Goal: Task Accomplishment & Management: Manage account settings

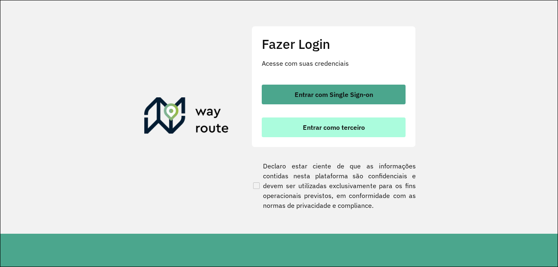
click at [346, 123] on font "Entrar como terceiro" at bounding box center [334, 127] width 62 height 8
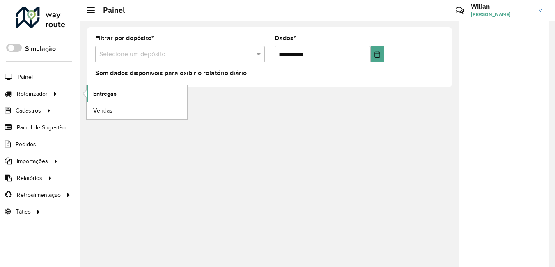
click at [98, 95] on span "Entregas" at bounding box center [104, 94] width 23 height 9
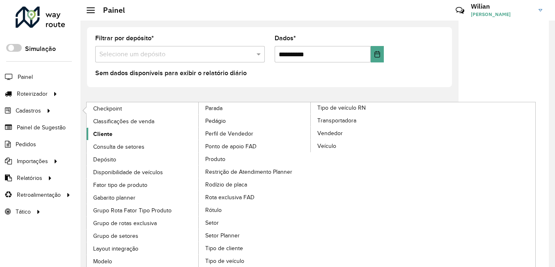
click at [106, 133] on span "Cliente" at bounding box center [102, 134] width 19 height 9
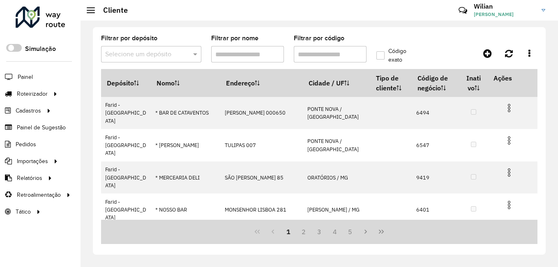
click at [312, 55] on input "Filtrar por código" at bounding box center [330, 54] width 73 height 16
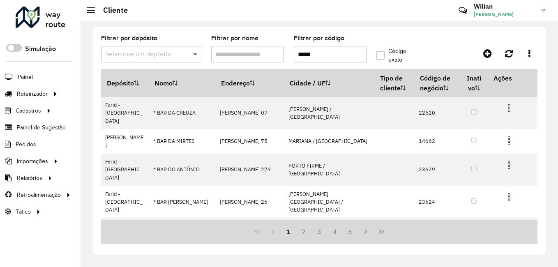
type input "*****"
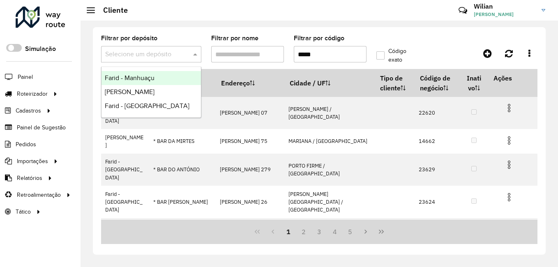
click at [191, 55] on span at bounding box center [196, 54] width 10 height 10
click at [145, 78] on span "Farid - Manhuaçu" at bounding box center [130, 77] width 50 height 7
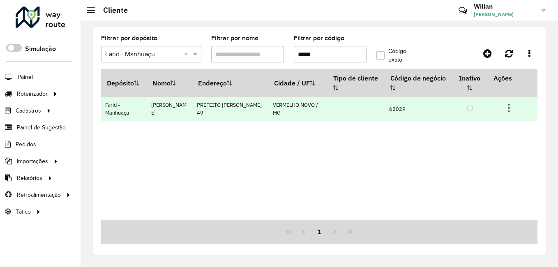
drag, startPoint x: 162, startPoint y: 113, endPoint x: 150, endPoint y: 110, distance: 12.6
click at [161, 112] on td "NATÁLIA MARTINS" at bounding box center [170, 109] width 46 height 24
click at [114, 109] on td "Farid - Manhuaçu" at bounding box center [124, 109] width 46 height 24
click at [508, 107] on img at bounding box center [509, 108] width 10 height 10
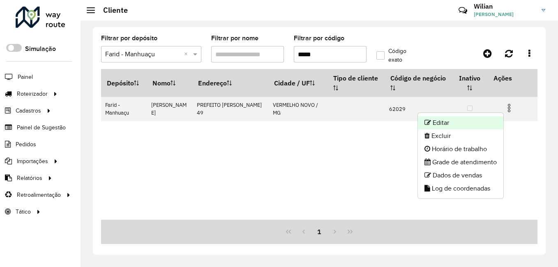
click at [444, 121] on font "Editar" at bounding box center [441, 122] width 16 height 7
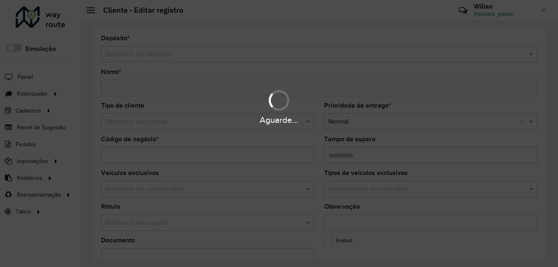
type input "**********"
type input "*****"
type input "********"
type input "**********"
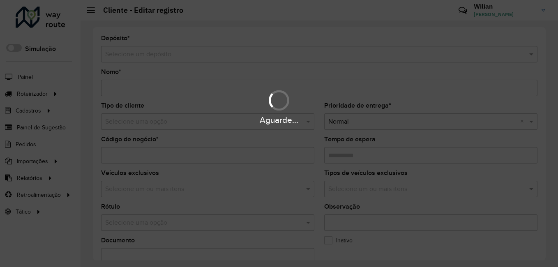
type input "******"
type input "*********"
type input "**********"
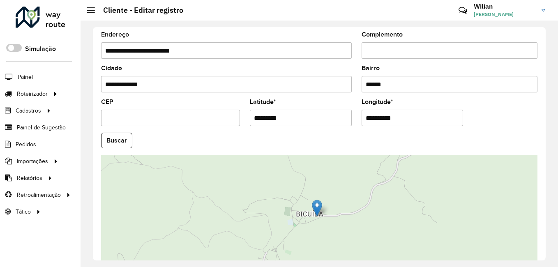
scroll to position [344, 0]
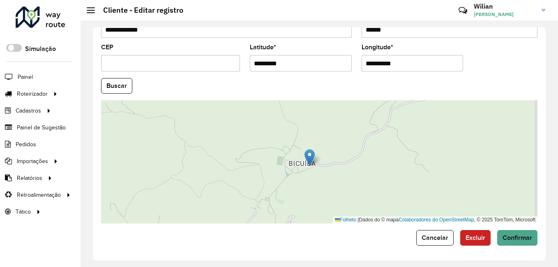
drag, startPoint x: 394, startPoint y: 147, endPoint x: 357, endPoint y: 166, distance: 41.9
click at [359, 168] on div "Folheto | Dados do © mapa Colaboradores do OpenStreetMap , © 2025 TomTom, Micro…" at bounding box center [319, 161] width 436 height 123
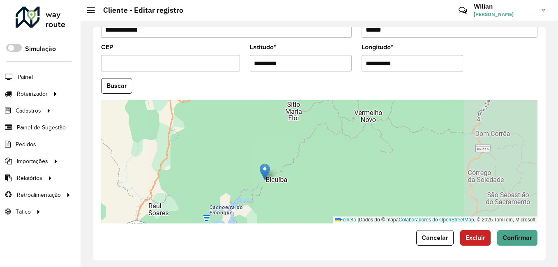
drag, startPoint x: 405, startPoint y: 152, endPoint x: 322, endPoint y: 167, distance: 84.7
click at [325, 168] on div "Folheto | Dados do © mapa Colaboradores do OpenStreetMap , © 2025 TomTom, Micro…" at bounding box center [319, 161] width 436 height 123
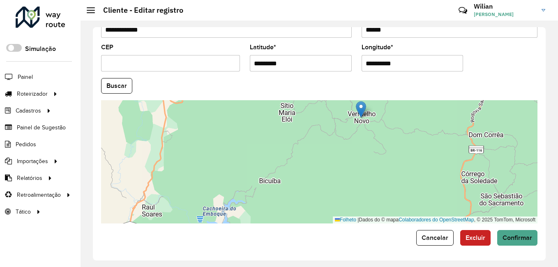
drag, startPoint x: 260, startPoint y: 173, endPoint x: 363, endPoint y: 110, distance: 120.8
click at [363, 110] on img at bounding box center [361, 109] width 10 height 17
type input "**********"
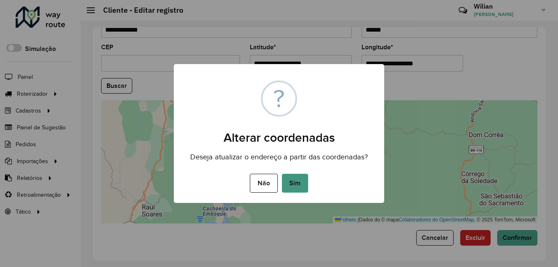
click at [289, 181] on button "Sim" at bounding box center [295, 183] width 26 height 19
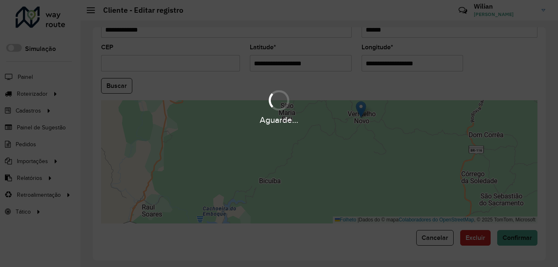
type input "**********"
type input "*********"
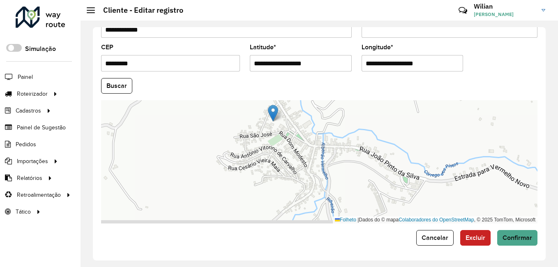
drag, startPoint x: 341, startPoint y: 173, endPoint x: 323, endPoint y: 120, distance: 56.8
click at [323, 120] on div "Folheto | Dados do © mapa Colaboradores do OpenStreetMap , © 2025 TomTom, Micro…" at bounding box center [319, 161] width 436 height 123
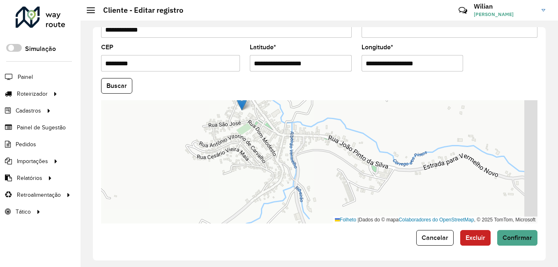
drag, startPoint x: 343, startPoint y: 174, endPoint x: 306, endPoint y: 161, distance: 38.7
click at [315, 169] on div "Folheto | Dados do © mapa Colaboradores do OpenStreetMap , © 2025 TomTom, Micro…" at bounding box center [319, 161] width 436 height 123
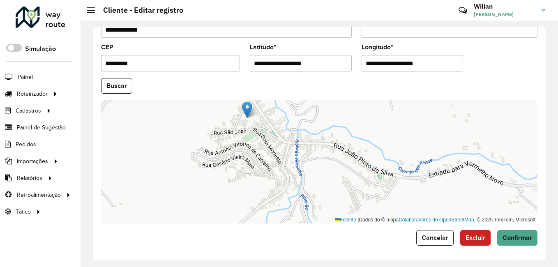
drag, startPoint x: 271, startPoint y: 127, endPoint x: 276, endPoint y: 134, distance: 9.2
click at [276, 134] on div "Folheto | Dados do © mapa Colaboradores do OpenStreetMap , © 2025 TomTom, Micro…" at bounding box center [319, 161] width 436 height 123
drag, startPoint x: 248, startPoint y: 111, endPoint x: 267, endPoint y: 126, distance: 23.9
click at [267, 126] on img at bounding box center [266, 125] width 10 height 17
type input "**********"
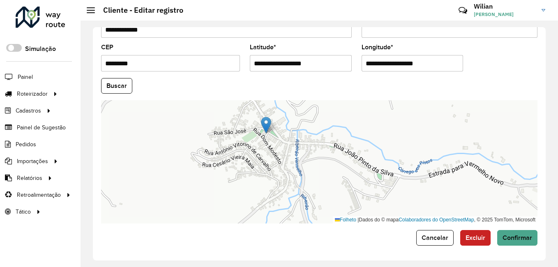
type input "**********"
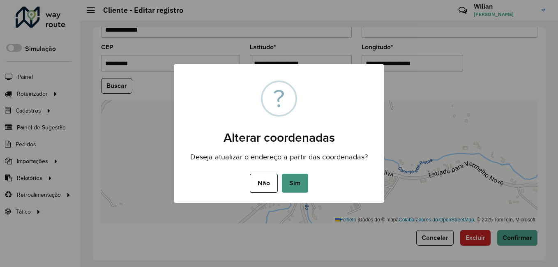
click at [300, 189] on button "Sim" at bounding box center [295, 183] width 26 height 19
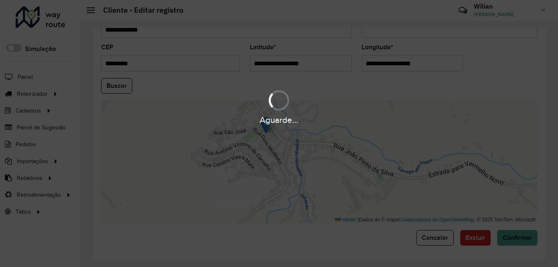
type input "**********"
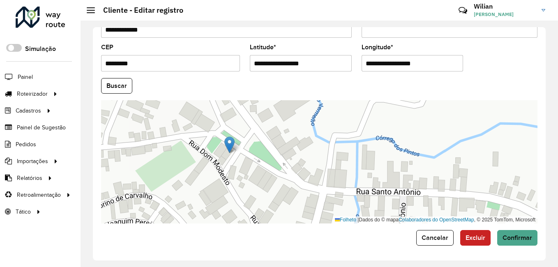
drag, startPoint x: 283, startPoint y: 157, endPoint x: 319, endPoint y: 157, distance: 35.7
click at [319, 157] on div "Folheto | Dados do © mapa Colaboradores do OpenStreetMap , © 2025 TomTom, Micro…" at bounding box center [319, 161] width 436 height 123
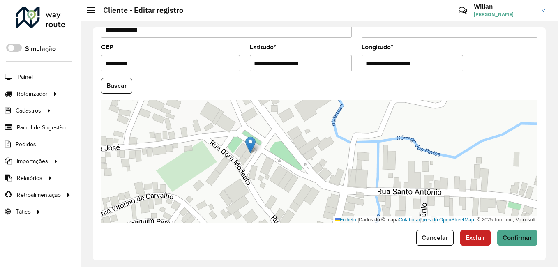
click at [255, 147] on img at bounding box center [250, 144] width 10 height 17
drag, startPoint x: 251, startPoint y: 145, endPoint x: 251, endPoint y: 130, distance: 14.4
click at [251, 130] on img at bounding box center [250, 130] width 10 height 17
type input "**********"
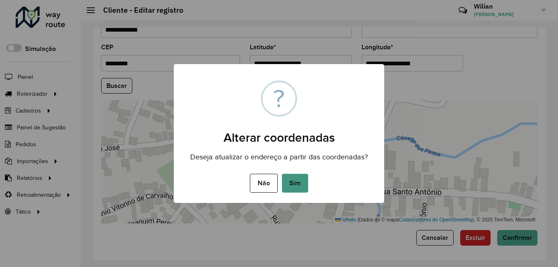
click at [298, 182] on button "Sim" at bounding box center [295, 183] width 26 height 19
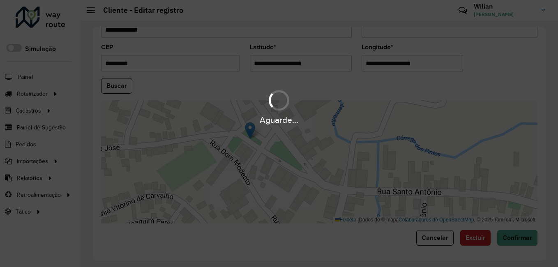
type input "**********"
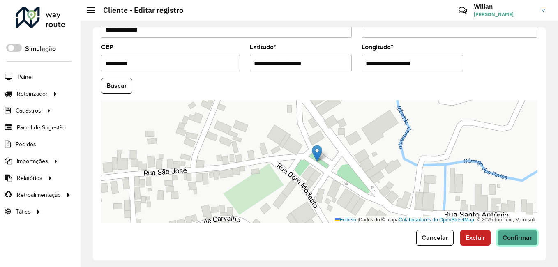
click at [503, 239] on span "Confirmar" at bounding box center [517, 237] width 30 height 7
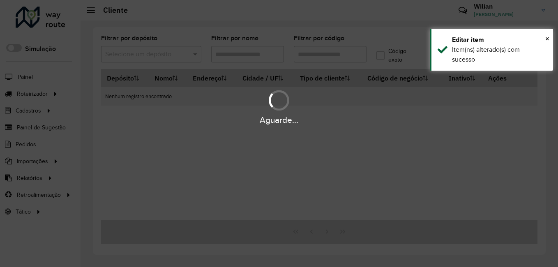
type input "*****"
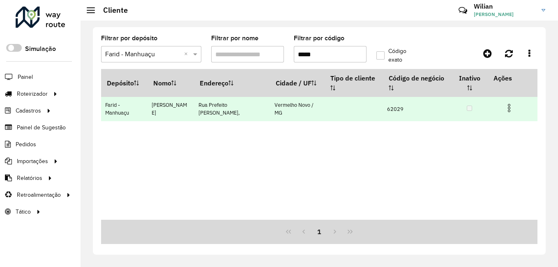
click at [511, 106] on img at bounding box center [509, 108] width 10 height 10
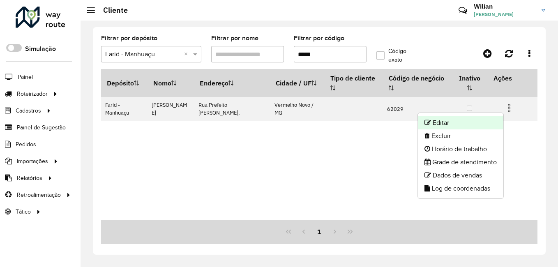
click at [433, 123] on font "Editar" at bounding box center [441, 122] width 16 height 7
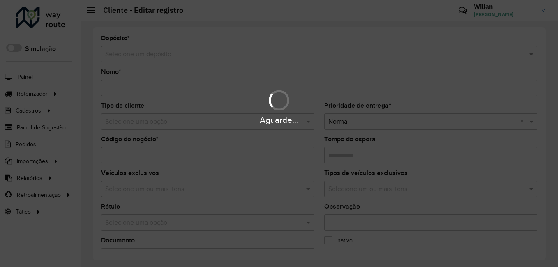
type input "**********"
type input "*****"
type input "********"
type input "**********"
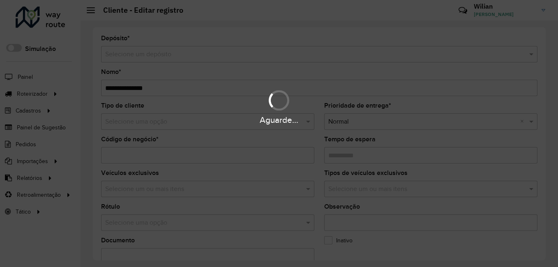
type input "*********"
type input "**********"
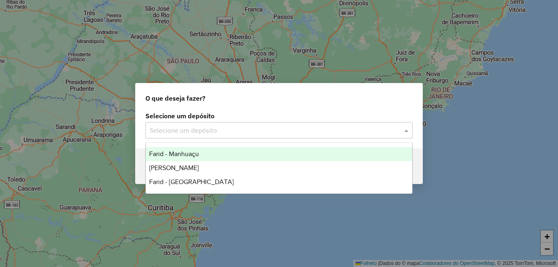
click at [169, 132] on input "text" at bounding box center [271, 131] width 242 height 10
click at [170, 154] on span "Farid - Manhuaçu" at bounding box center [174, 153] width 50 height 7
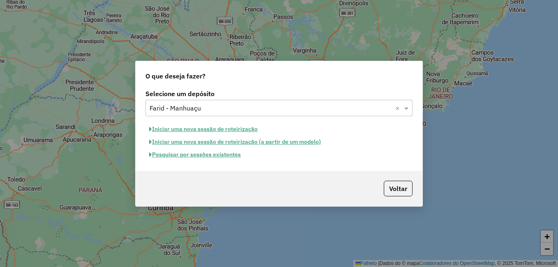
click at [186, 159] on button "Pesquisar por sessões existentes" at bounding box center [194, 154] width 99 height 13
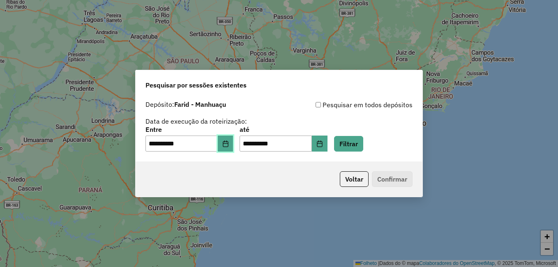
click at [229, 145] on icon "Escolha a data" at bounding box center [225, 144] width 7 height 7
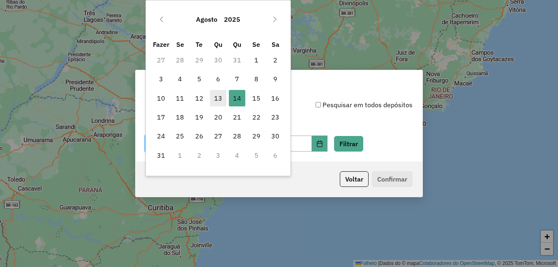
click at [219, 99] on font "13" at bounding box center [218, 98] width 8 height 10
type input "**********"
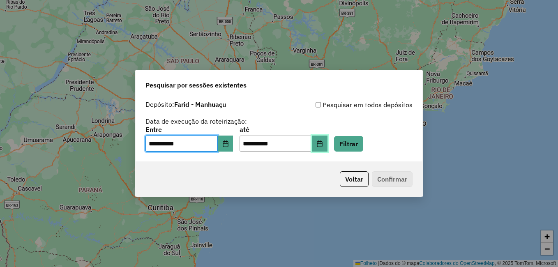
click at [322, 143] on icon "Escolha a data" at bounding box center [319, 144] width 5 height 7
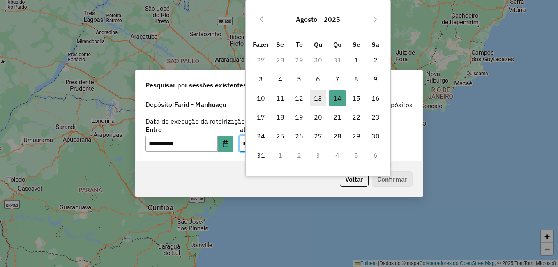
click at [317, 97] on font "13" at bounding box center [318, 98] width 8 height 10
type input "**********"
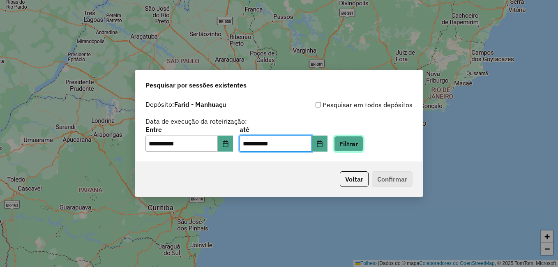
click at [350, 145] on button "Filtrar" at bounding box center [348, 144] width 29 height 16
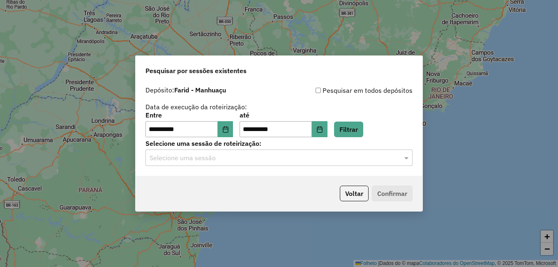
click at [206, 155] on input "text" at bounding box center [271, 158] width 242 height 10
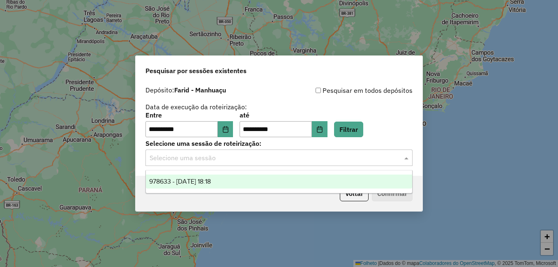
click at [174, 180] on span "978633 - 13/08/2025 18:18" at bounding box center [180, 181] width 62 height 7
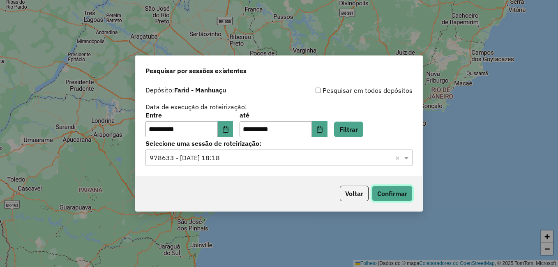
click at [388, 198] on button "Confirmar" at bounding box center [392, 194] width 41 height 16
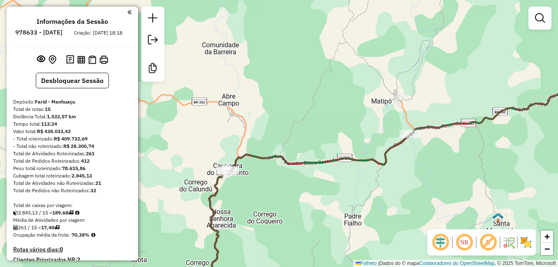
drag, startPoint x: 313, startPoint y: 84, endPoint x: 287, endPoint y: 173, distance: 92.4
click at [289, 177] on div "Janela de atendimento Grade de atendimento Capacidade Transportadoras Veículos …" at bounding box center [279, 133] width 558 height 267
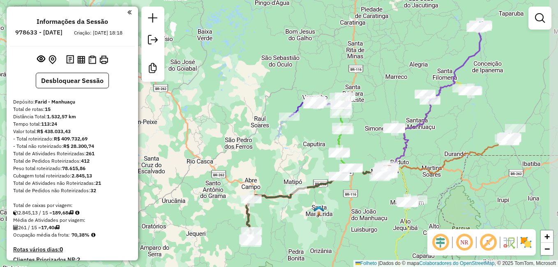
drag, startPoint x: 383, startPoint y: 105, endPoint x: 354, endPoint y: 137, distance: 43.3
click at [356, 139] on div "Janela de atendimento Grade de atendimento Capacidade Transportadoras Veículos …" at bounding box center [279, 133] width 558 height 267
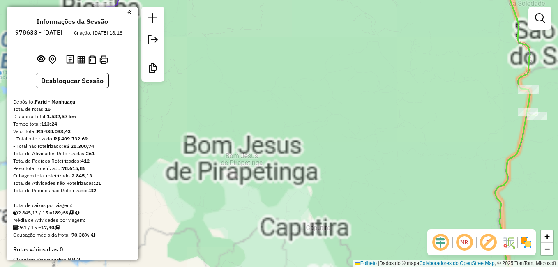
drag, startPoint x: 274, startPoint y: 116, endPoint x: 453, endPoint y: 192, distance: 193.8
click at [453, 192] on div "Janela de atendimento Grade de atendimento Capacidade Transportadoras Veículos …" at bounding box center [279, 133] width 558 height 267
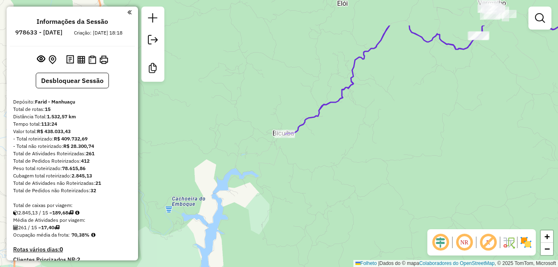
drag, startPoint x: 339, startPoint y: 160, endPoint x: 333, endPoint y: 150, distance: 11.4
click at [346, 164] on div "Janela de atendimento Grade de atendimento Capacidade Transportadoras Veículos …" at bounding box center [279, 133] width 558 height 267
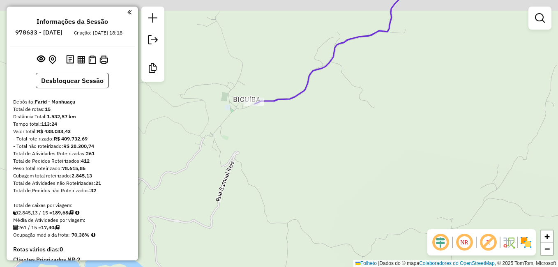
drag, startPoint x: 247, startPoint y: 120, endPoint x: 359, endPoint y: 153, distance: 116.5
click at [362, 154] on div "Janela de atendimento Grade de atendimento Capacidade Transportadoras Veículos …" at bounding box center [279, 133] width 558 height 267
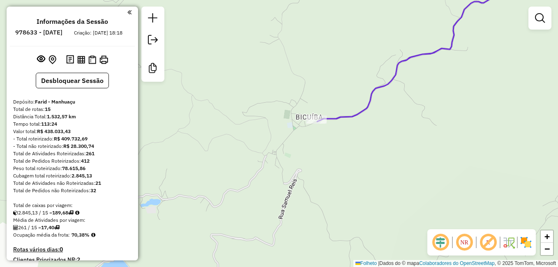
click at [286, 118] on div "Janela de atendimento Grade de atendimento Capacidade Transportadoras Veículos …" at bounding box center [279, 133] width 558 height 267
select select "**********"
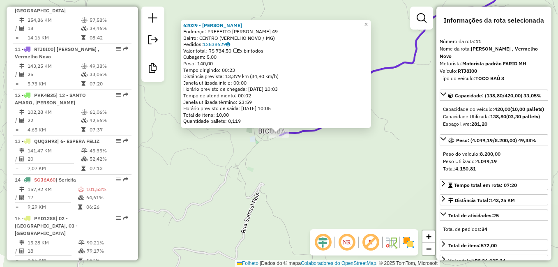
scroll to position [752, 0]
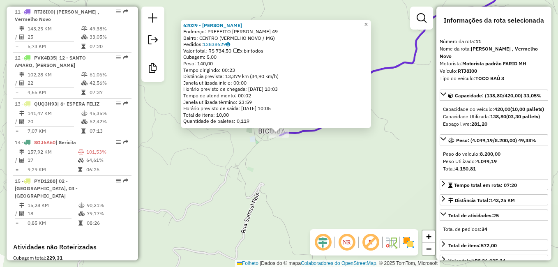
click at [368, 22] on span "×" at bounding box center [366, 24] width 4 height 7
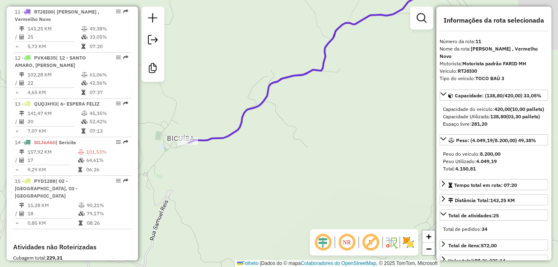
drag, startPoint x: 382, startPoint y: 152, endPoint x: 290, endPoint y: 159, distance: 93.1
click at [290, 159] on div "Janela de atendimento Grade de atendimento Capacidade Transportadoras Veículos …" at bounding box center [279, 133] width 558 height 267
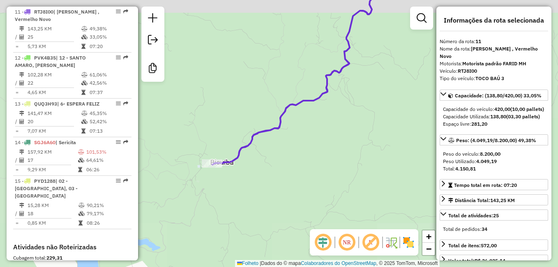
drag, startPoint x: 336, startPoint y: 135, endPoint x: 276, endPoint y: 168, distance: 68.6
click at [276, 168] on div "Janela de atendimento Grade de atendimento Capacidade Transportadoras Veículos …" at bounding box center [279, 133] width 558 height 267
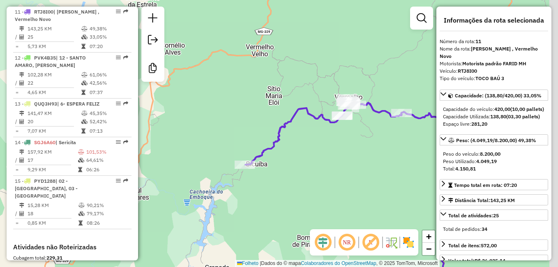
drag, startPoint x: 328, startPoint y: 164, endPoint x: 308, endPoint y: 167, distance: 19.9
click at [309, 168] on div "Janela de atendimento Grade de atendimento Capacidade Transportadoras Veículos …" at bounding box center [279, 133] width 558 height 267
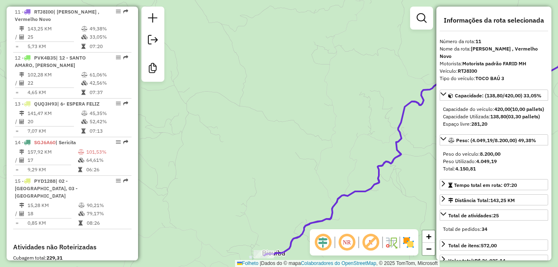
drag, startPoint x: 252, startPoint y: 152, endPoint x: 252, endPoint y: 74, distance: 77.6
click at [252, 76] on div "Janela de atendimento Grade de atendimento Capacidade Transportadoras Veículos …" at bounding box center [279, 133] width 558 height 267
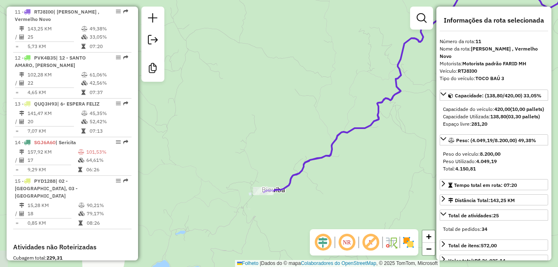
drag, startPoint x: 256, startPoint y: 120, endPoint x: 254, endPoint y: 53, distance: 66.2
click at [254, 56] on div "Janela de atendimento Grade de atendimento Capacidade Transportadoras Veículos …" at bounding box center [279, 133] width 558 height 267
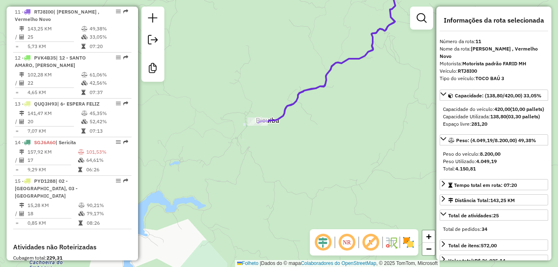
drag, startPoint x: 370, startPoint y: 99, endPoint x: 362, endPoint y: 100, distance: 7.9
click at [363, 99] on div "Janela de atendimento Grade de atendimento Capacidade Transportadoras Veículos …" at bounding box center [279, 133] width 558 height 267
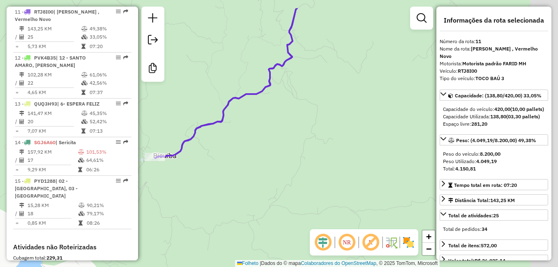
drag, startPoint x: 310, startPoint y: 138, endPoint x: 286, endPoint y: 138, distance: 23.8
click at [283, 144] on div "Janela de atendimento Grade de atendimento Capacidade Transportadoras Veículos …" at bounding box center [279, 133] width 558 height 267
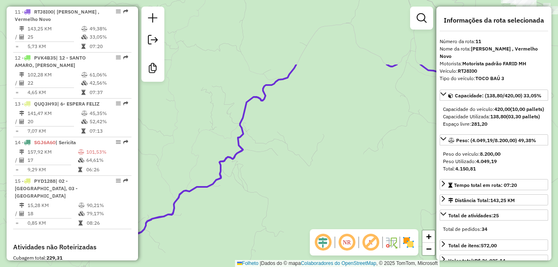
drag, startPoint x: 333, startPoint y: 59, endPoint x: 291, endPoint y: 150, distance: 100.4
click at [291, 150] on div "Janela de atendimento Grade de atendimento Capacidade Transportadoras Veículos …" at bounding box center [279, 133] width 558 height 267
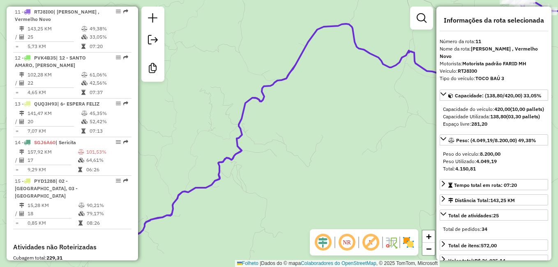
drag, startPoint x: 338, startPoint y: 63, endPoint x: 287, endPoint y: 78, distance: 53.2
click at [290, 78] on div "Janela de atendimento Grade de atendimento Capacidade Transportadoras Veículos …" at bounding box center [279, 133] width 558 height 267
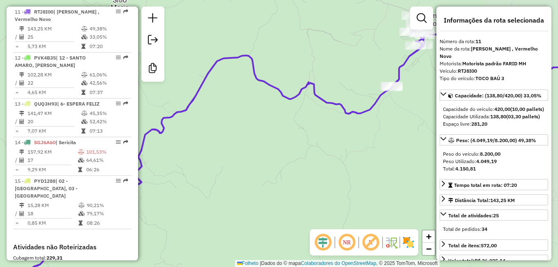
drag, startPoint x: 370, startPoint y: 110, endPoint x: 339, endPoint y: 117, distance: 32.0
click at [325, 118] on icon at bounding box center [297, 149] width 584 height 267
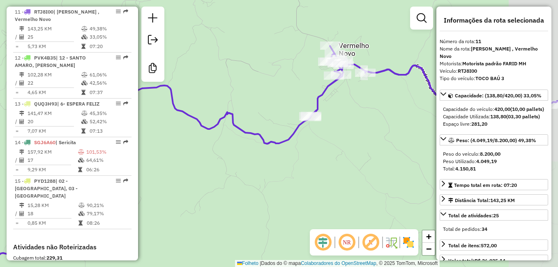
drag, startPoint x: 364, startPoint y: 117, endPoint x: 359, endPoint y: 114, distance: 5.4
click at [361, 118] on div "Janela de atendimento Grade de atendimento Capacidade Transportadoras Veículos …" at bounding box center [279, 133] width 558 height 267
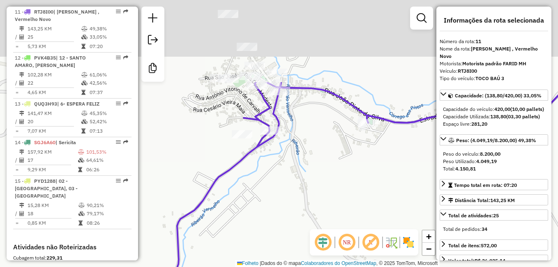
drag, startPoint x: 339, startPoint y: 51, endPoint x: 331, endPoint y: 158, distance: 107.5
click at [333, 161] on div "Janela de atendimento Grade de atendimento Capacidade Transportadoras Veículos …" at bounding box center [279, 133] width 558 height 267
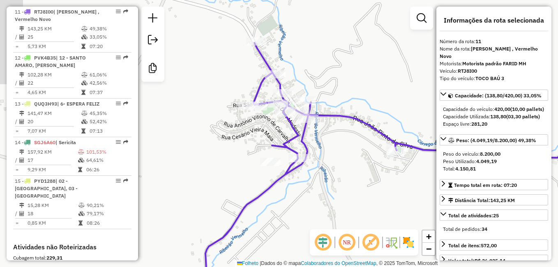
drag, startPoint x: 324, startPoint y: 117, endPoint x: 352, endPoint y: 143, distance: 38.4
click at [352, 143] on div "Janela de atendimento Grade de atendimento Capacidade Transportadoras Veículos …" at bounding box center [279, 133] width 558 height 267
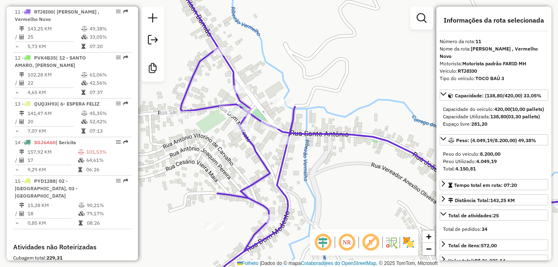
drag, startPoint x: 325, startPoint y: 104, endPoint x: 346, endPoint y: 91, distance: 24.2
click at [346, 91] on div "Janela de atendimento Grade de atendimento Capacidade Transportadoras Veículos …" at bounding box center [279, 133] width 558 height 267
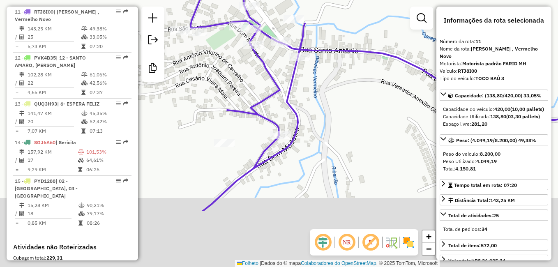
drag, startPoint x: 335, startPoint y: 178, endPoint x: 353, endPoint y: 75, distance: 104.7
click at [353, 75] on div "Janela de atendimento Grade de atendimento Capacidade Transportadoras Veículos …" at bounding box center [279, 133] width 558 height 267
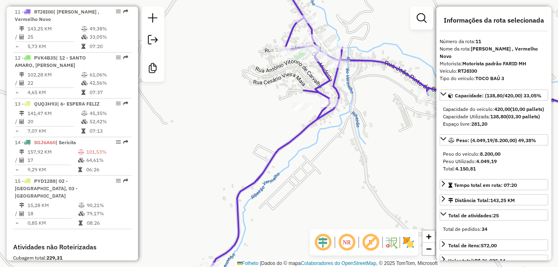
click at [365, 89] on div "Janela de atendimento Grade de atendimento Capacidade Transportadoras Veículos …" at bounding box center [279, 133] width 558 height 267
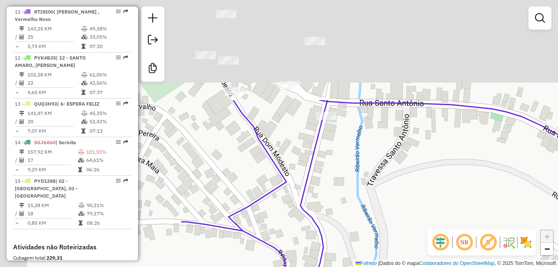
drag, startPoint x: 330, startPoint y: 74, endPoint x: 392, endPoint y: 197, distance: 138.2
click at [392, 197] on div "Janela de atendimento Grade de atendimento Capacidade Transportadoras Veículos …" at bounding box center [279, 133] width 558 height 267
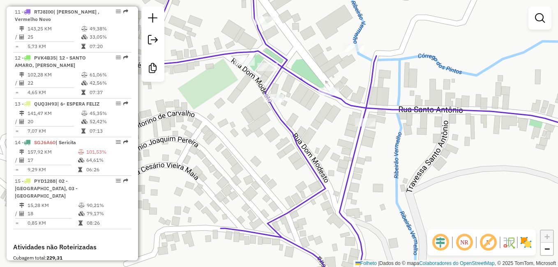
drag, startPoint x: 302, startPoint y: 152, endPoint x: 352, endPoint y: 163, distance: 51.7
click at [352, 163] on div "Janela de atendimento Grade de atendimento Capacidade Transportadoras Veículos …" at bounding box center [279, 133] width 558 height 267
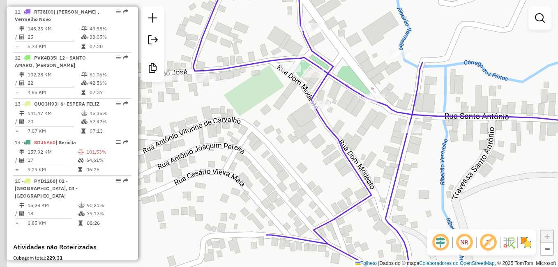
drag, startPoint x: 226, startPoint y: 121, endPoint x: 306, endPoint y: 142, distance: 82.5
click at [305, 142] on div "Janela de atendimento Grade de atendimento Capacidade Transportadoras Veículos …" at bounding box center [279, 133] width 558 height 267
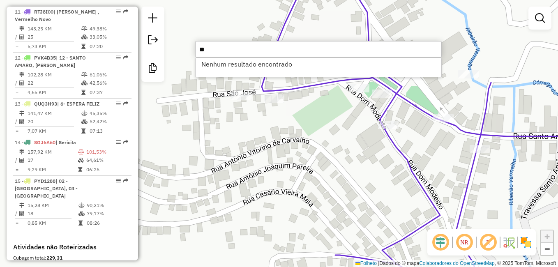
type input "*"
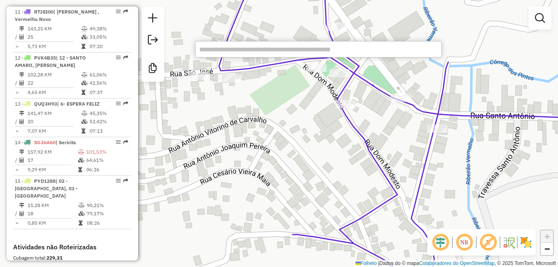
drag, startPoint x: 435, startPoint y: 163, endPoint x: 398, endPoint y: 129, distance: 50.6
click at [386, 138] on div "Janela de atendimento Grade de atendimento Capacidade Transportadoras Veículos …" at bounding box center [279, 133] width 558 height 267
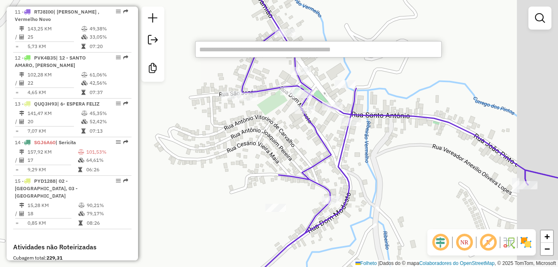
drag, startPoint x: 417, startPoint y: 146, endPoint x: 339, endPoint y: 138, distance: 78.5
click at [339, 138] on div "Janela de atendimento Grade de atendimento Capacidade Transportadoras Veículos …" at bounding box center [279, 133] width 558 height 267
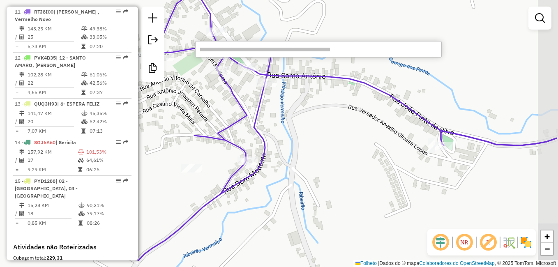
drag, startPoint x: 431, startPoint y: 159, endPoint x: 379, endPoint y: 127, distance: 61.4
click at [379, 127] on div "Janela de atendimento Grade de atendimento Capacidade Transportadoras Veículos …" at bounding box center [279, 133] width 558 height 267
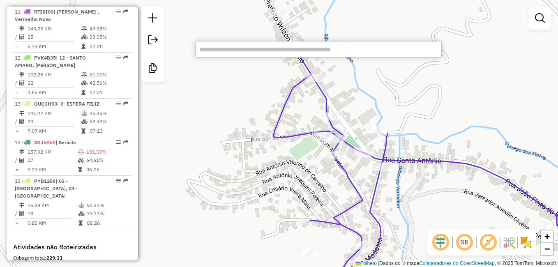
drag, startPoint x: 325, startPoint y: 112, endPoint x: 412, endPoint y: 157, distance: 97.8
click at [434, 190] on div "Janela de atendimento Grade de atendimento Capacidade Transportadoras Veículos …" at bounding box center [279, 133] width 558 height 267
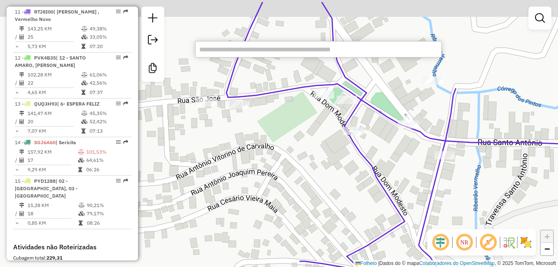
drag, startPoint x: 396, startPoint y: 79, endPoint x: 366, endPoint y: 110, distance: 43.6
click at [366, 110] on icon at bounding box center [406, 162] width 360 height 320
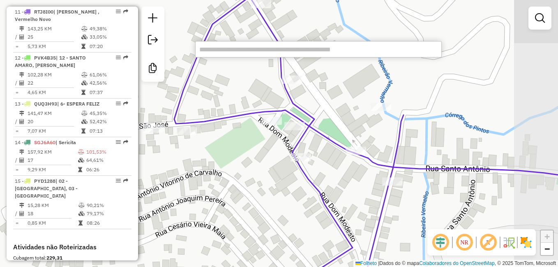
drag, startPoint x: 370, startPoint y: 127, endPoint x: 320, endPoint y: 143, distance: 53.3
click at [323, 149] on div "Janela de atendimento Grade de atendimento Capacidade Transportadoras Veículos …" at bounding box center [279, 133] width 558 height 267
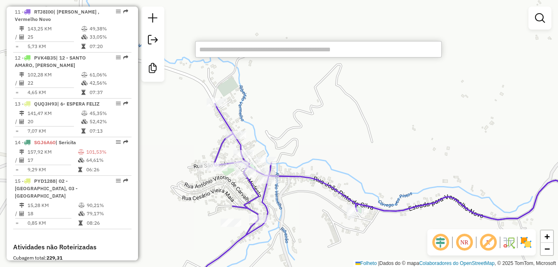
drag, startPoint x: 302, startPoint y: 192, endPoint x: 341, endPoint y: 89, distance: 110.4
click at [340, 90] on div "Janela de atendimento Grade de atendimento Capacidade Transportadoras Veículos …" at bounding box center [279, 133] width 558 height 267
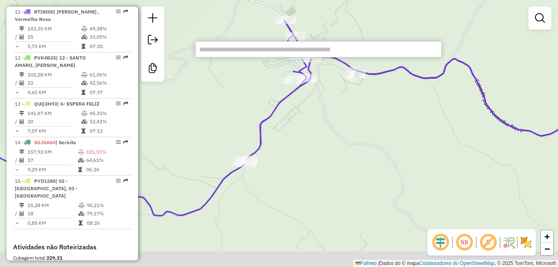
drag, startPoint x: 295, startPoint y: 210, endPoint x: 301, endPoint y: 147, distance: 63.1
click at [301, 147] on div "Janela de atendimento Grade de atendimento Capacidade Transportadoras Veículos …" at bounding box center [279, 133] width 558 height 267
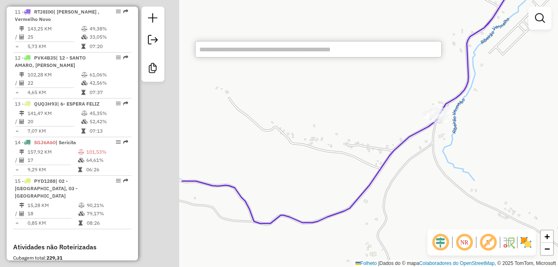
drag, startPoint x: 318, startPoint y: 173, endPoint x: 465, endPoint y: 142, distance: 150.3
click at [511, 134] on div "Janela de atendimento Grade de atendimento Capacidade Transportadoras Veículos …" at bounding box center [279, 133] width 558 height 267
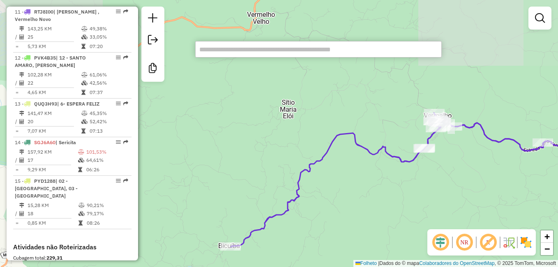
drag, startPoint x: 361, startPoint y: 206, endPoint x: 338, endPoint y: 131, distance: 78.6
click at [338, 131] on div "Janela de atendimento Grade de atendimento Capacidade Transportadoras Veículos …" at bounding box center [279, 133] width 558 height 267
